Goal: Navigation & Orientation: Find specific page/section

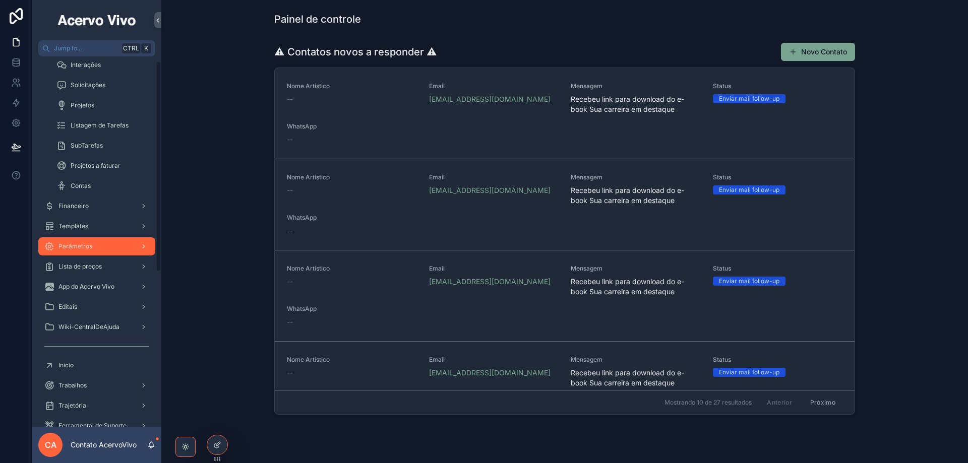
scroll to position [202, 0]
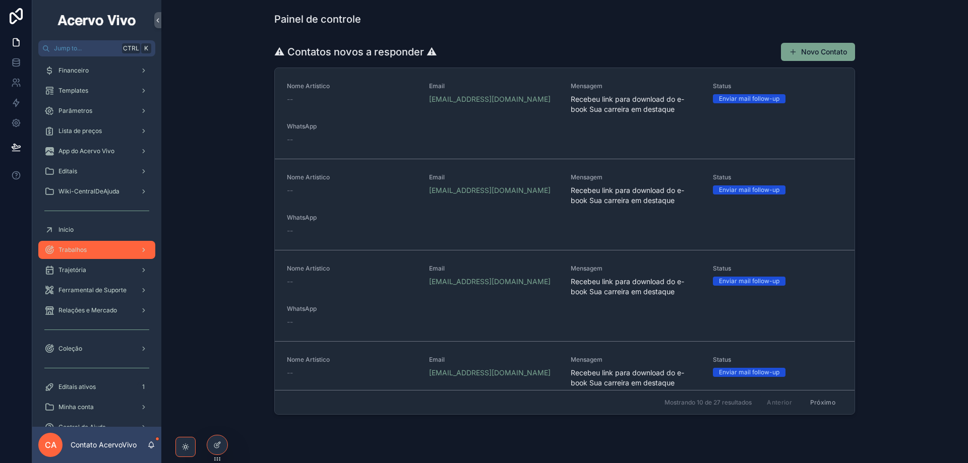
click at [79, 255] on div "Trabalhos" at bounding box center [96, 250] width 105 height 16
